Goal: Complete application form

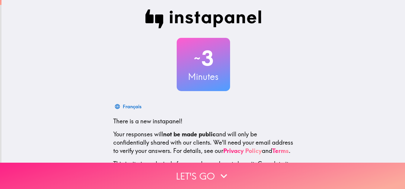
click at [223, 177] on icon "button" at bounding box center [223, 176] width 13 height 13
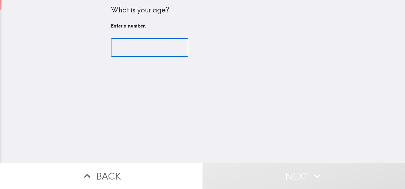
click at [159, 56] on input "number" at bounding box center [149, 48] width 77 height 18
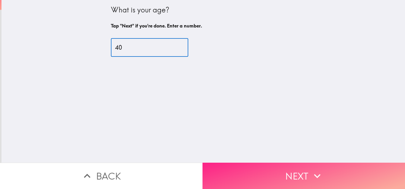
type input "40"
click at [293, 168] on button "Next" at bounding box center [303, 176] width 202 height 26
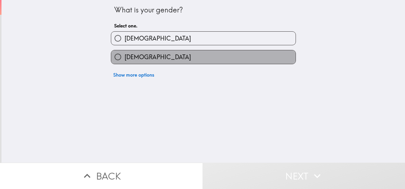
click at [177, 54] on label "[DEMOGRAPHIC_DATA]" at bounding box center [203, 56] width 184 height 13
click at [124, 54] on input "[DEMOGRAPHIC_DATA]" at bounding box center [117, 56] width 13 height 13
radio input "true"
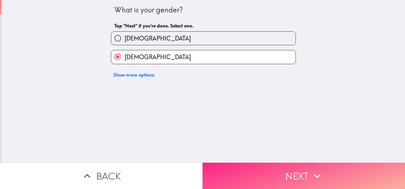
click at [257, 167] on button "Next" at bounding box center [303, 176] width 202 height 26
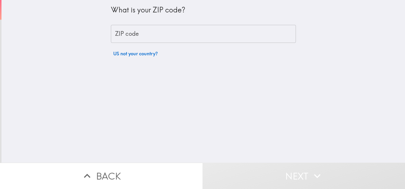
click at [192, 39] on input "ZIP code" at bounding box center [203, 34] width 185 height 18
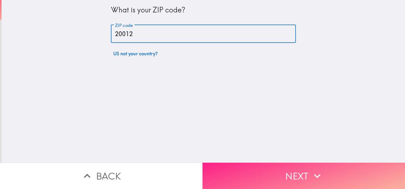
type input "20012"
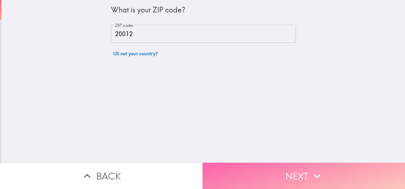
click at [244, 167] on button "Next" at bounding box center [303, 176] width 202 height 26
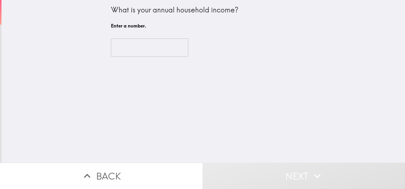
click at [148, 47] on input "number" at bounding box center [149, 48] width 77 height 18
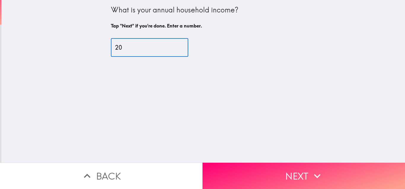
type input "2"
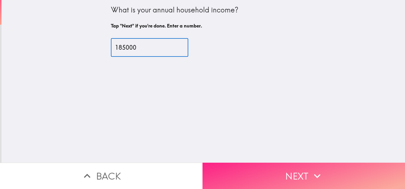
type input "185000"
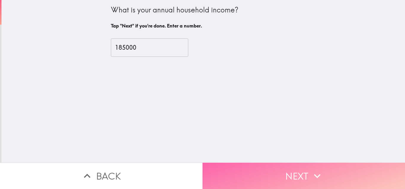
click at [273, 177] on button "Next" at bounding box center [303, 176] width 202 height 26
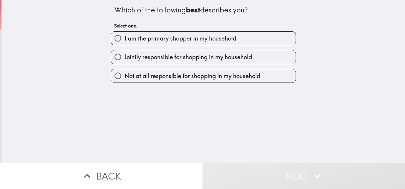
click at [220, 37] on span "I am the primary shopper in my household" at bounding box center [180, 38] width 112 height 8
click at [124, 37] on input "I am the primary shopper in my household" at bounding box center [117, 38] width 13 height 13
radio input "true"
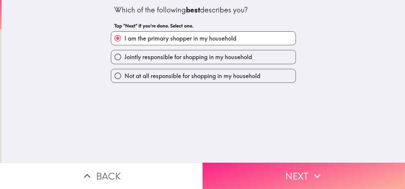
click at [303, 168] on button "Next" at bounding box center [303, 176] width 202 height 26
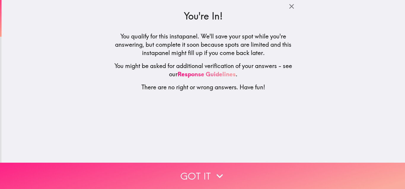
click at [263, 172] on button "Got it" at bounding box center [202, 176] width 405 height 26
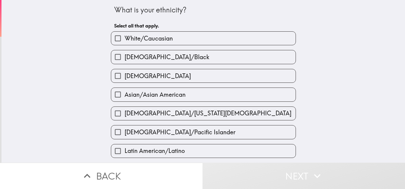
click at [215, 58] on label "[DEMOGRAPHIC_DATA]/Black" at bounding box center [203, 56] width 184 height 13
click at [124, 58] on input "[DEMOGRAPHIC_DATA]/Black" at bounding box center [117, 56] width 13 height 13
checkbox input "true"
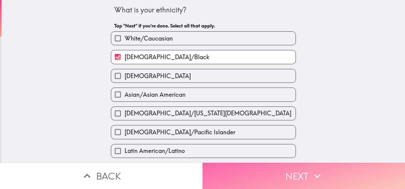
click at [265, 168] on button "Next" at bounding box center [303, 176] width 202 height 26
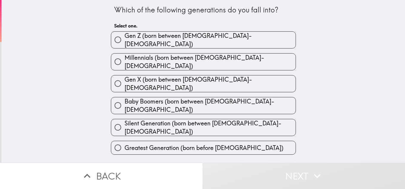
click at [224, 55] on label "Millennials (born between [DEMOGRAPHIC_DATA]-[DEMOGRAPHIC_DATA])" at bounding box center [203, 62] width 184 height 17
click at [124, 55] on input "Millennials (born between [DEMOGRAPHIC_DATA]-[DEMOGRAPHIC_DATA])" at bounding box center [117, 61] width 13 height 13
radio input "true"
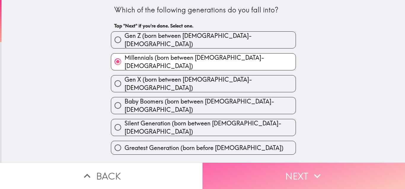
click at [273, 179] on button "Next" at bounding box center [303, 176] width 202 height 26
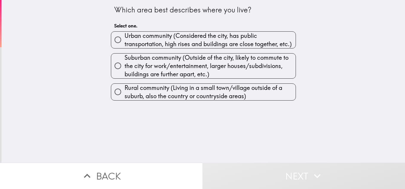
click at [189, 42] on span "Urban community (Considered the city, has public transportation, high rises and…" at bounding box center [209, 40] width 171 height 17
click at [124, 42] on input "Urban community (Considered the city, has public transportation, high rises and…" at bounding box center [117, 39] width 13 height 13
radio input "true"
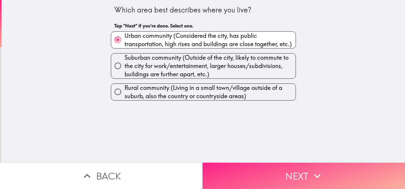
click at [236, 168] on button "Next" at bounding box center [303, 176] width 202 height 26
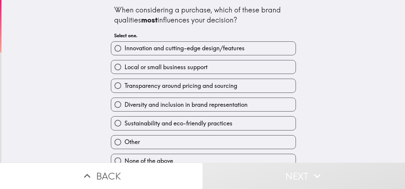
click at [242, 85] on label "Transparency around pricing and sourcing" at bounding box center [203, 85] width 184 height 13
click at [124, 85] on input "Transparency around pricing and sourcing" at bounding box center [117, 85] width 13 height 13
radio input "true"
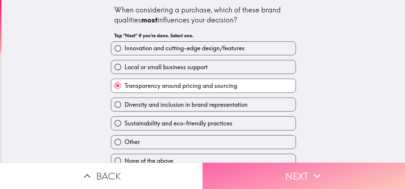
click at [299, 170] on button "Next" at bounding box center [303, 176] width 202 height 26
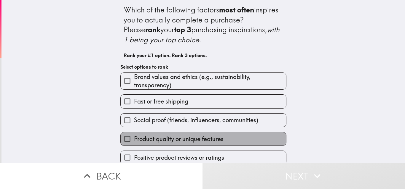
click at [213, 137] on span "Product quality or unique features" at bounding box center [179, 139] width 90 height 8
click at [134, 137] on input "Product quality or unique features" at bounding box center [127, 139] width 13 height 13
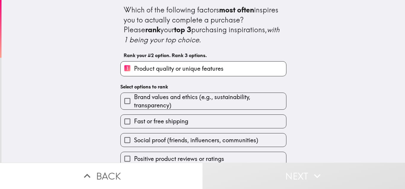
click at [231, 103] on span "Brand values and ethics (e.g., sustainability, transparency)" at bounding box center [210, 101] width 152 height 17
click at [134, 103] on input "Brand values and ethics (e.g., sustainability, transparency)" at bounding box center [127, 101] width 13 height 13
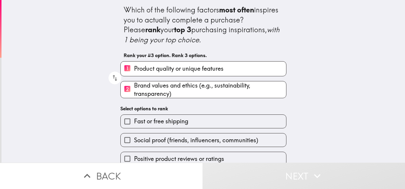
click at [233, 85] on span "Brand values and ethics (e.g., sustainability, transparency)" at bounding box center [210, 90] width 152 height 17
click at [134, 85] on input "2 Brand values and ethics (e.g., sustainability, transparency)" at bounding box center [127, 89] width 13 height 15
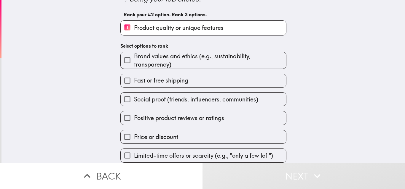
scroll to position [45, 0]
click at [230, 113] on label "Positive product reviews or ratings" at bounding box center [203, 117] width 165 height 13
click at [134, 113] on input "Positive product reviews or ratings" at bounding box center [127, 117] width 13 height 13
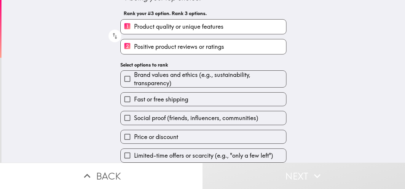
click at [216, 78] on span "Brand values and ethics (e.g., sustainability, transparency)" at bounding box center [210, 79] width 152 height 17
click at [134, 78] on input "Brand values and ethics (e.g., sustainability, transparency)" at bounding box center [127, 78] width 13 height 13
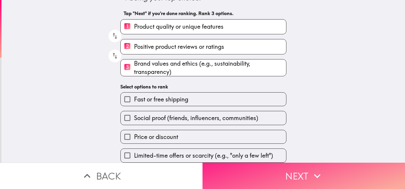
click at [284, 169] on button "Next" at bounding box center [303, 176] width 202 height 26
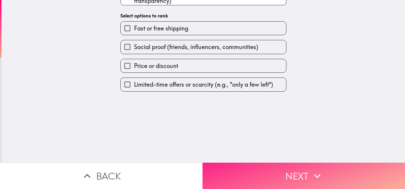
scroll to position [0, 0]
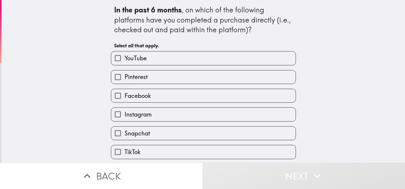
click at [178, 151] on label "TikTok" at bounding box center [203, 152] width 184 height 13
click at [124, 151] on input "TikTok" at bounding box center [117, 152] width 13 height 13
checkbox input "true"
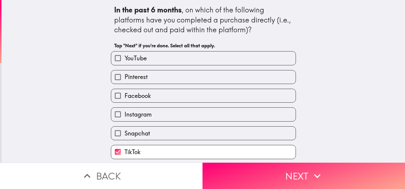
scroll to position [1, 0]
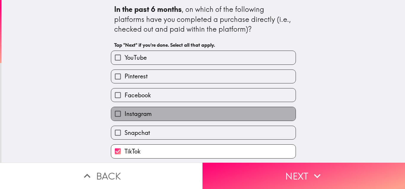
click at [190, 113] on label "Instagram" at bounding box center [203, 113] width 184 height 13
click at [124, 113] on input "Instagram" at bounding box center [117, 113] width 13 height 13
checkbox input "true"
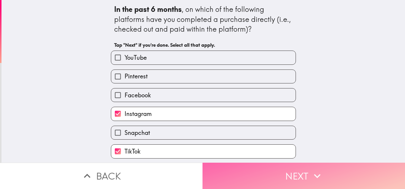
click at [247, 166] on button "Next" at bounding box center [303, 176] width 202 height 26
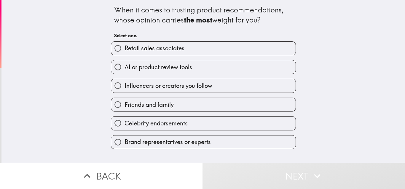
click at [237, 90] on label "Influencers or creators you follow" at bounding box center [203, 85] width 184 height 13
click at [124, 90] on input "Influencers or creators you follow" at bounding box center [117, 85] width 13 height 13
radio input "true"
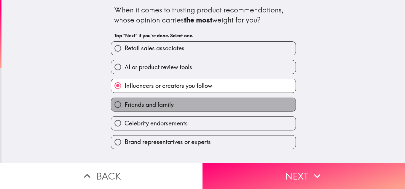
click at [218, 107] on label "Friends and family" at bounding box center [203, 104] width 184 height 13
click at [124, 107] on input "Friends and family" at bounding box center [117, 104] width 13 height 13
radio input "true"
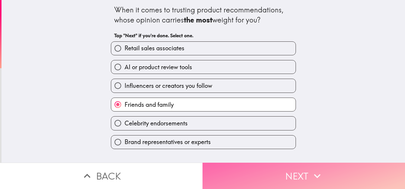
click at [258, 165] on button "Next" at bounding box center [303, 176] width 202 height 26
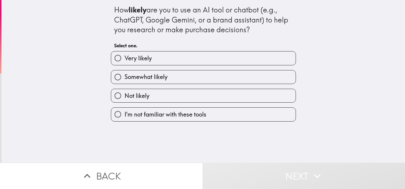
click at [178, 76] on label "Somewhat likely" at bounding box center [203, 77] width 184 height 13
click at [124, 76] on input "Somewhat likely" at bounding box center [117, 77] width 13 height 13
radio input "true"
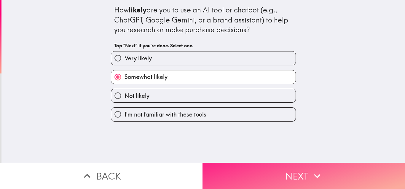
click at [263, 169] on button "Next" at bounding box center [303, 176] width 202 height 26
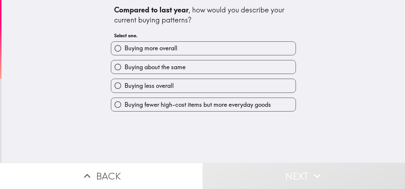
click at [170, 68] on span "Buying about the same" at bounding box center [154, 67] width 61 height 8
click at [124, 68] on input "Buying about the same" at bounding box center [117, 66] width 13 height 13
radio input "true"
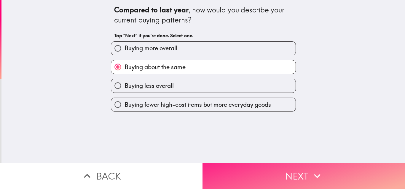
click at [266, 175] on button "Next" at bounding box center [303, 176] width 202 height 26
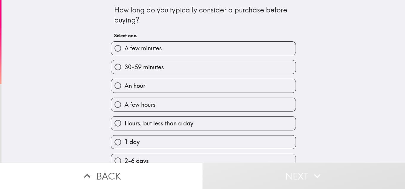
click at [170, 48] on label "A few minutes" at bounding box center [203, 48] width 184 height 13
click at [124, 48] on input "A few minutes" at bounding box center [117, 48] width 13 height 13
radio input "true"
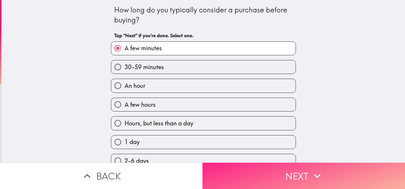
click at [317, 170] on icon "button" at bounding box center [317, 176] width 13 height 13
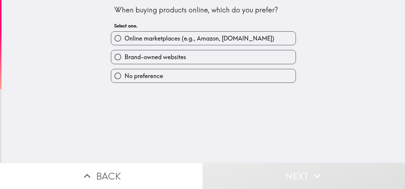
click at [181, 55] on span "Brand-owned websites" at bounding box center [155, 57] width 62 height 8
click at [124, 55] on input "Brand-owned websites" at bounding box center [117, 56] width 13 height 13
radio input "true"
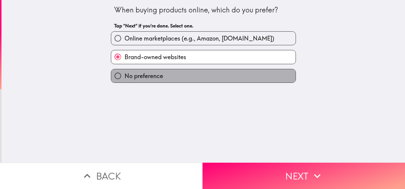
click at [166, 78] on label "No preference" at bounding box center [203, 75] width 184 height 13
click at [124, 78] on input "No preference" at bounding box center [117, 75] width 13 height 13
radio input "true"
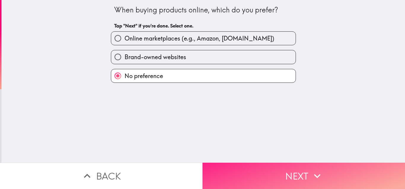
click at [263, 171] on button "Next" at bounding box center [303, 176] width 202 height 26
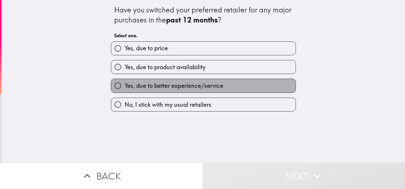
click at [188, 86] on span "Yes, due to better experience/service" at bounding box center [173, 86] width 99 height 8
click at [124, 86] on input "Yes, due to better experience/service" at bounding box center [117, 85] width 13 height 13
radio input "true"
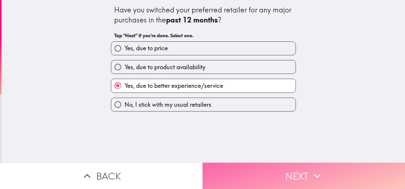
click at [264, 178] on button "Next" at bounding box center [303, 176] width 202 height 26
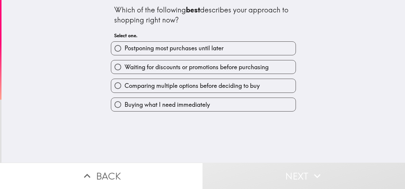
click at [248, 82] on span "Comparing multiple options before deciding to buy" at bounding box center [191, 86] width 135 height 8
click at [124, 82] on input "Comparing multiple options before deciding to buy" at bounding box center [117, 85] width 13 height 13
radio input "true"
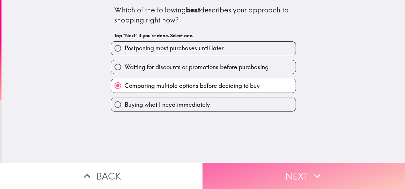
click at [241, 167] on button "Next" at bounding box center [303, 176] width 202 height 26
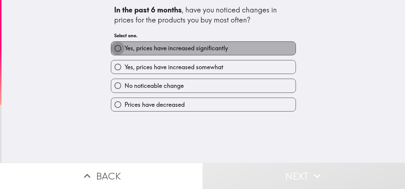
click at [116, 50] on input "Yes, prices have increased significantly" at bounding box center [117, 48] width 13 height 13
radio input "true"
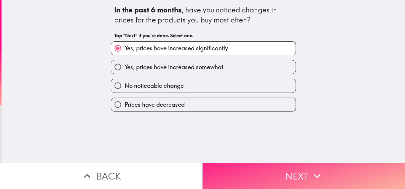
click at [284, 173] on button "Next" at bounding box center [303, 176] width 202 height 26
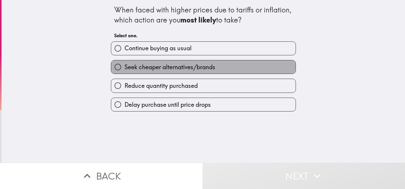
click at [203, 66] on span "Seek cheaper alternatives/brands" at bounding box center [169, 67] width 91 height 8
click at [124, 66] on input "Seek cheaper alternatives/brands" at bounding box center [117, 66] width 13 height 13
radio input "true"
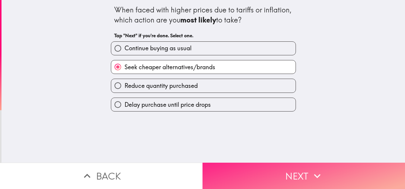
click at [257, 166] on button "Next" at bounding box center [303, 176] width 202 height 26
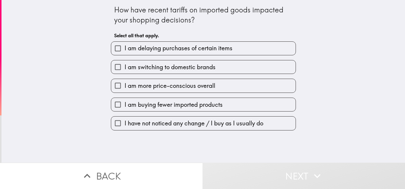
click at [221, 63] on label "I am switching to domestic brands" at bounding box center [203, 66] width 184 height 13
click at [124, 63] on input "I am switching to domestic brands" at bounding box center [117, 66] width 13 height 13
checkbox input "true"
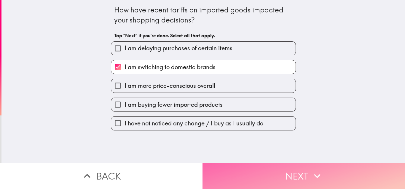
click at [252, 167] on button "Next" at bounding box center [303, 176] width 202 height 26
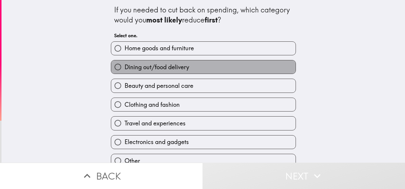
click at [226, 70] on label "Dining out/food delivery" at bounding box center [203, 66] width 184 height 13
click at [124, 70] on input "Dining out/food delivery" at bounding box center [117, 66] width 13 height 13
radio input "true"
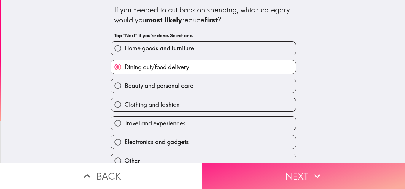
click at [298, 171] on button "Next" at bounding box center [303, 176] width 202 height 26
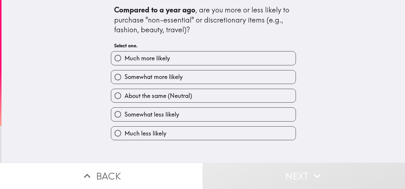
click at [191, 93] on label "About the same (Neutral)" at bounding box center [203, 95] width 184 height 13
click at [124, 93] on input "About the same (Neutral)" at bounding box center [117, 95] width 13 height 13
radio input "true"
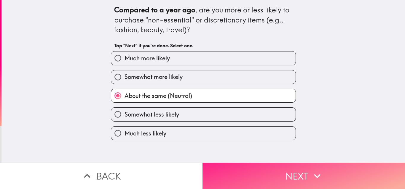
click at [277, 163] on button "Next" at bounding box center [303, 176] width 202 height 26
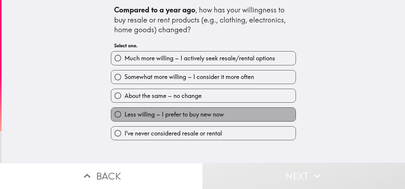
click at [213, 112] on span "Less willing – I prefer to buy new now" at bounding box center [173, 115] width 99 height 8
click at [124, 112] on input "Less willing – I prefer to buy new now" at bounding box center [117, 114] width 13 height 13
radio input "true"
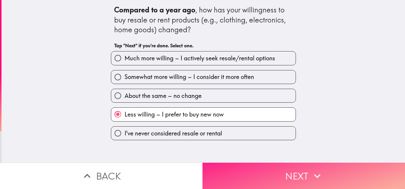
click at [238, 167] on button "Next" at bounding box center [303, 176] width 202 height 26
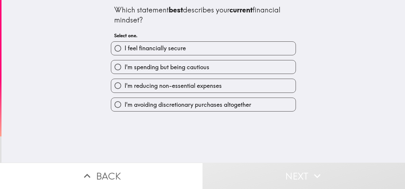
click at [241, 67] on label "I'm spending but being cautious" at bounding box center [203, 66] width 184 height 13
click at [124, 67] on input "I'm spending but being cautious" at bounding box center [117, 66] width 13 height 13
radio input "true"
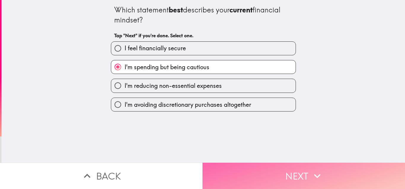
click at [307, 175] on button "Next" at bounding box center [303, 176] width 202 height 26
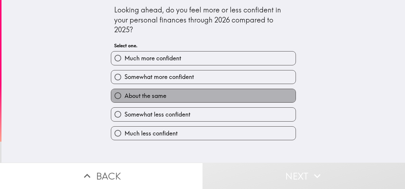
click at [186, 90] on label "About the same" at bounding box center [203, 95] width 184 height 13
click at [124, 90] on input "About the same" at bounding box center [117, 95] width 13 height 13
radio input "true"
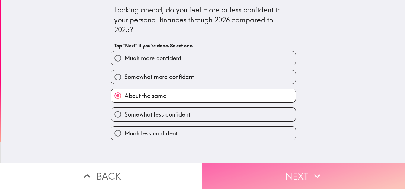
click at [297, 172] on button "Next" at bounding box center [303, 176] width 202 height 26
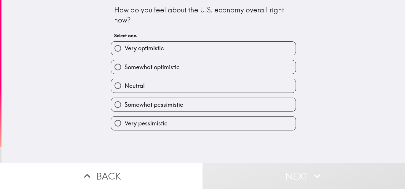
click at [184, 108] on label "Somewhat pessimistic" at bounding box center [203, 104] width 184 height 13
click at [124, 108] on input "Somewhat pessimistic" at bounding box center [117, 104] width 13 height 13
radio input "true"
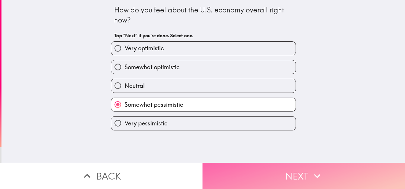
click at [259, 163] on button "Next" at bounding box center [303, 176] width 202 height 26
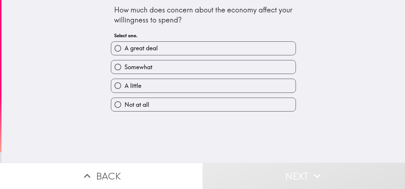
click at [191, 64] on label "Somewhat" at bounding box center [203, 66] width 184 height 13
click at [124, 64] on input "Somewhat" at bounding box center [117, 66] width 13 height 13
radio input "true"
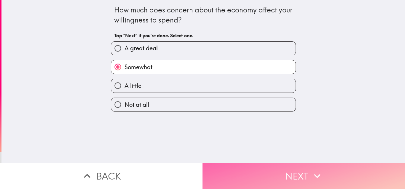
click at [277, 167] on button "Next" at bounding box center [303, 176] width 202 height 26
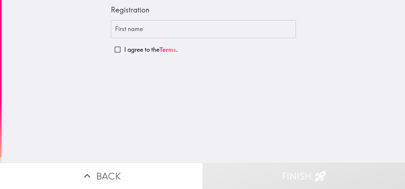
click at [206, 32] on input "First name" at bounding box center [203, 29] width 185 height 18
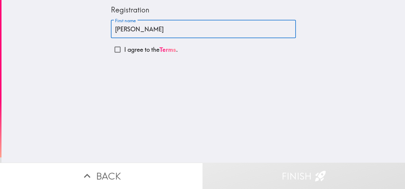
type input "[PERSON_NAME]"
click at [153, 49] on p "I agree to the Terms ." at bounding box center [151, 50] width 54 height 8
click at [124, 49] on input "I agree to the Terms ." at bounding box center [117, 49] width 13 height 13
checkbox input "true"
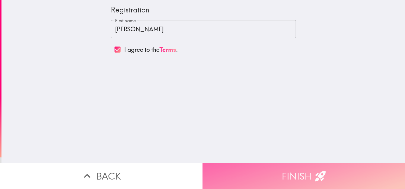
click at [276, 168] on button "Finish" at bounding box center [303, 176] width 202 height 26
